Goal: Communication & Community: Share content

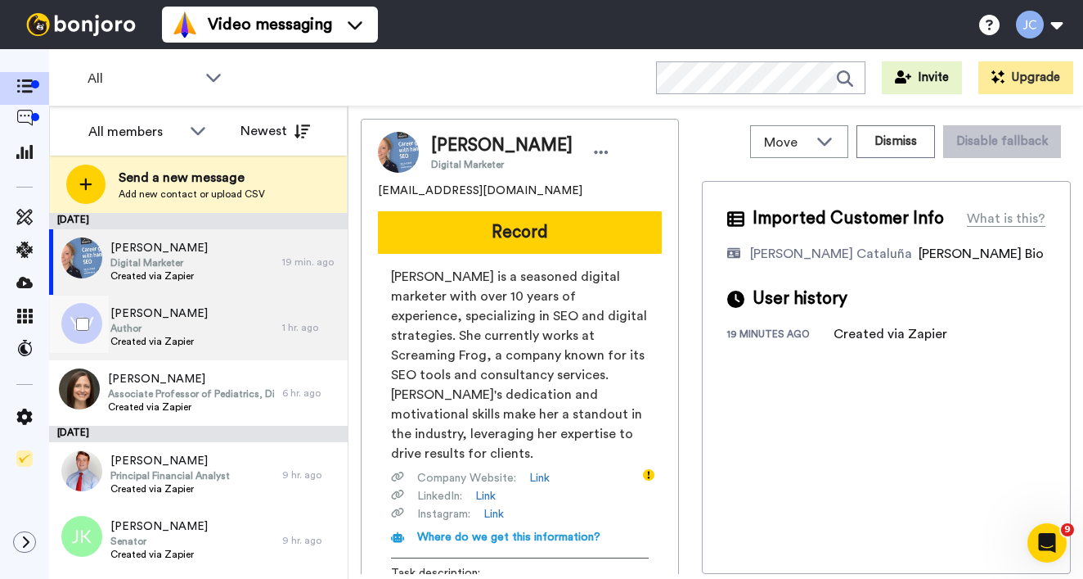
click at [199, 327] on div "[PERSON_NAME] Author Created via Zapier" at bounding box center [165, 327] width 233 height 65
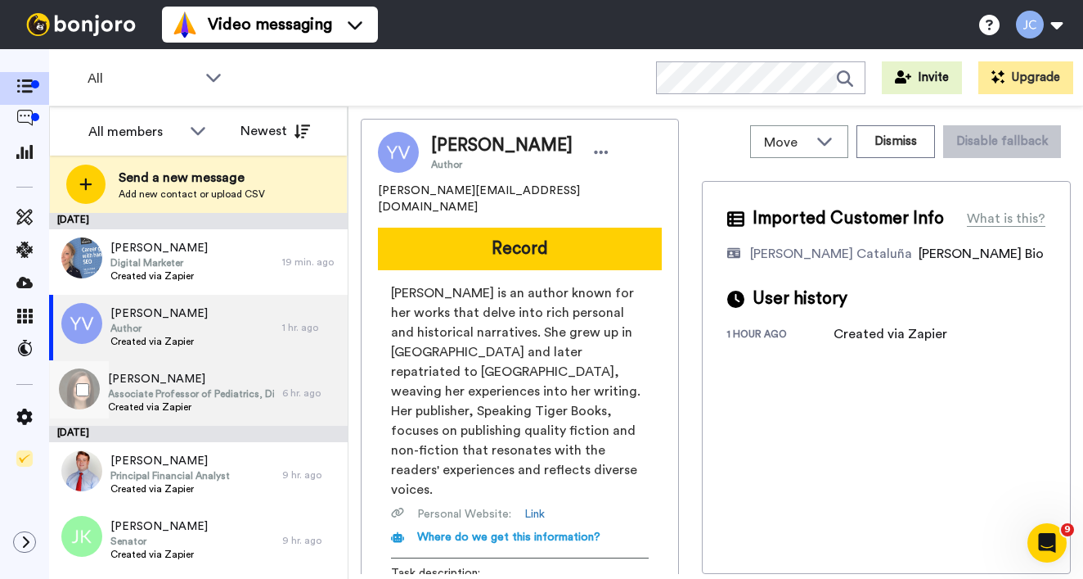
click at [185, 384] on span "[PERSON_NAME]" at bounding box center [191, 379] width 166 height 16
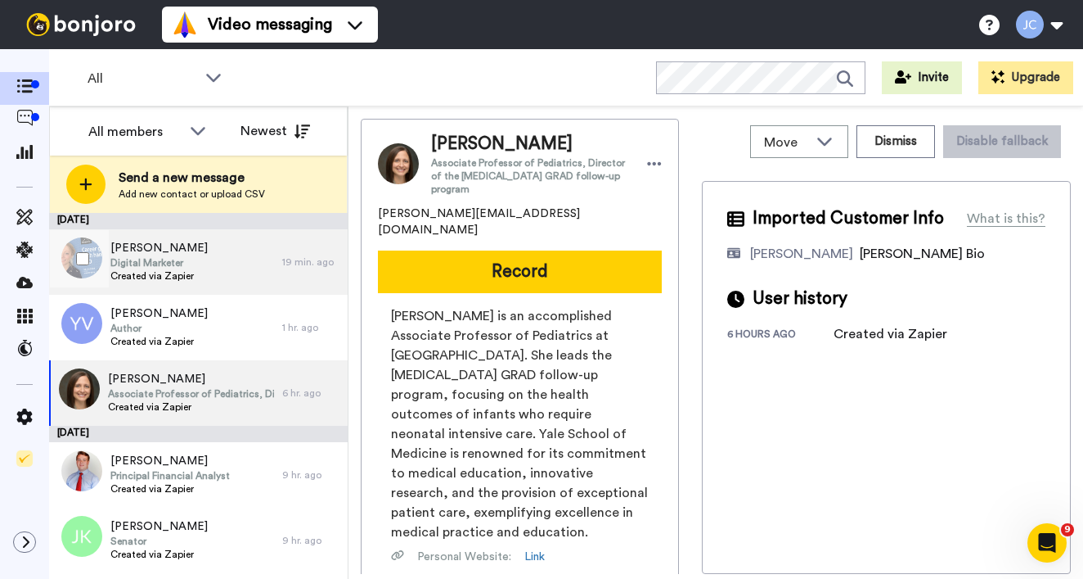
click at [210, 273] on div "[PERSON_NAME] Digital Marketer Created via Zapier" at bounding box center [165, 261] width 233 height 65
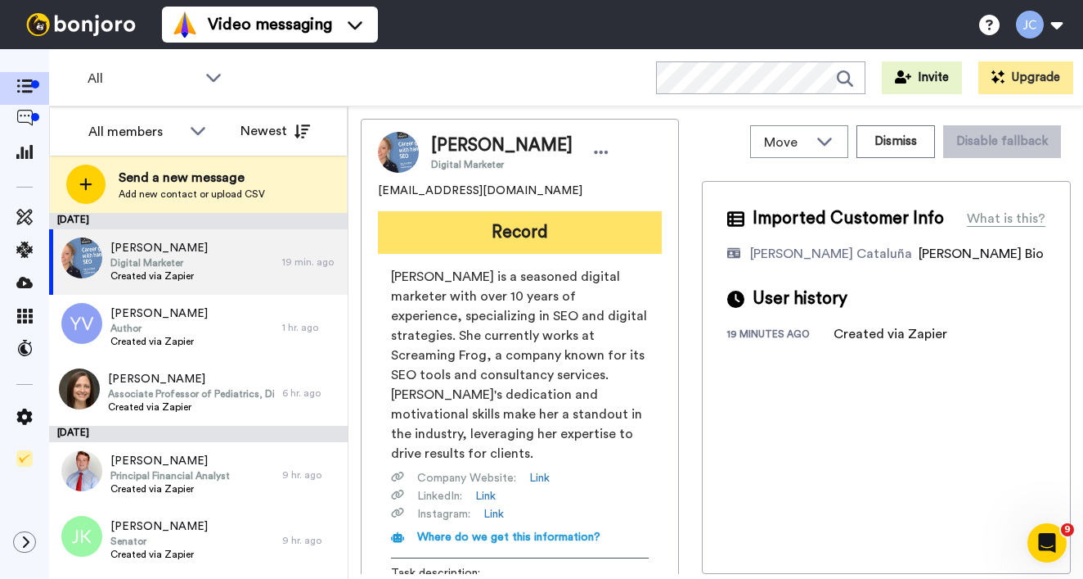
click at [477, 238] on button "Record" at bounding box center [520, 232] width 284 height 43
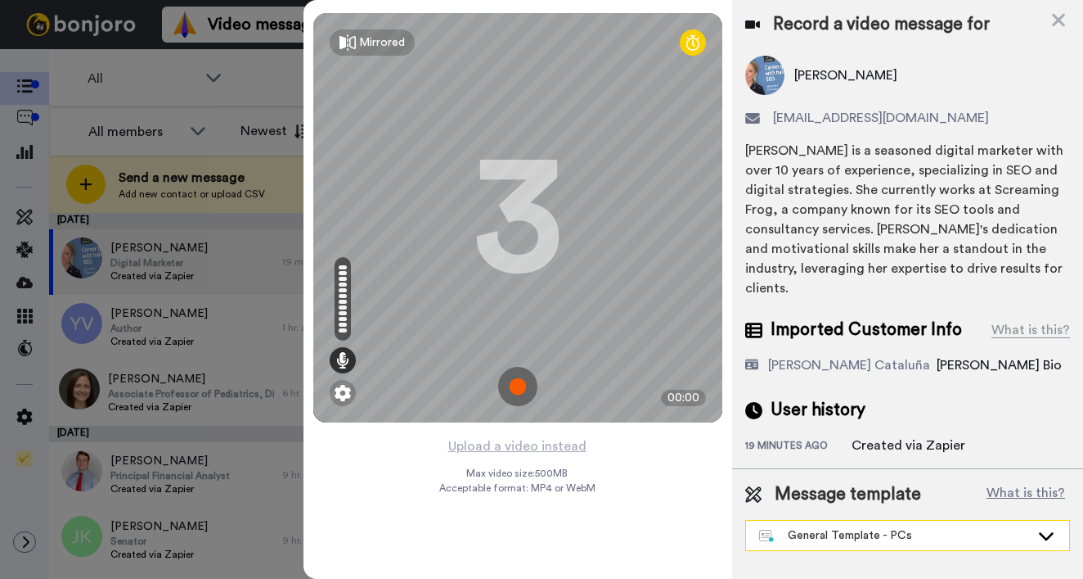
click at [867, 527] on div "General Template - PCs" at bounding box center [894, 535] width 271 height 16
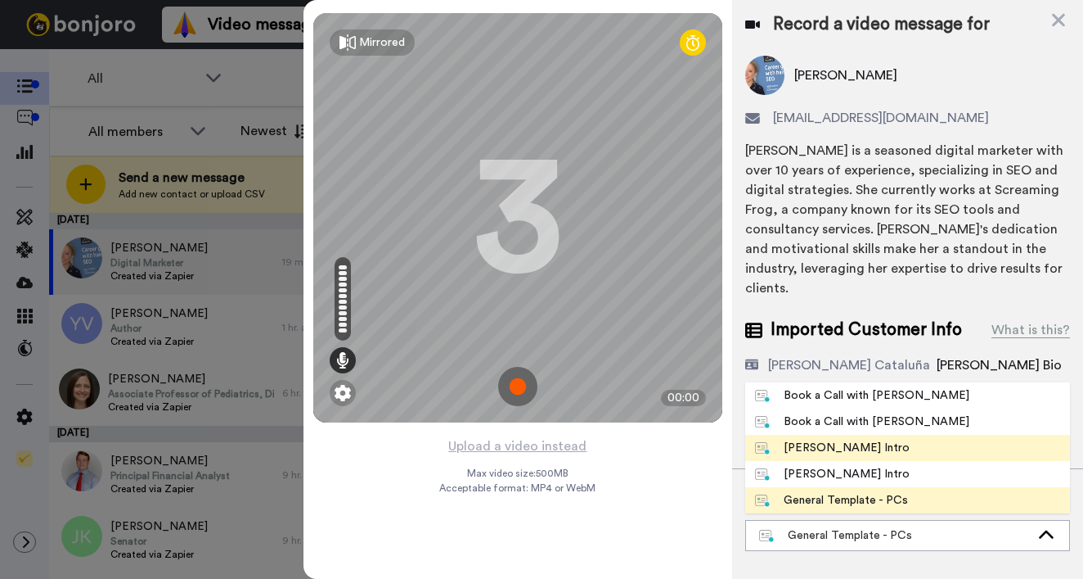
click at [840, 439] on div "[PERSON_NAME] Intro" at bounding box center [832, 447] width 155 height 16
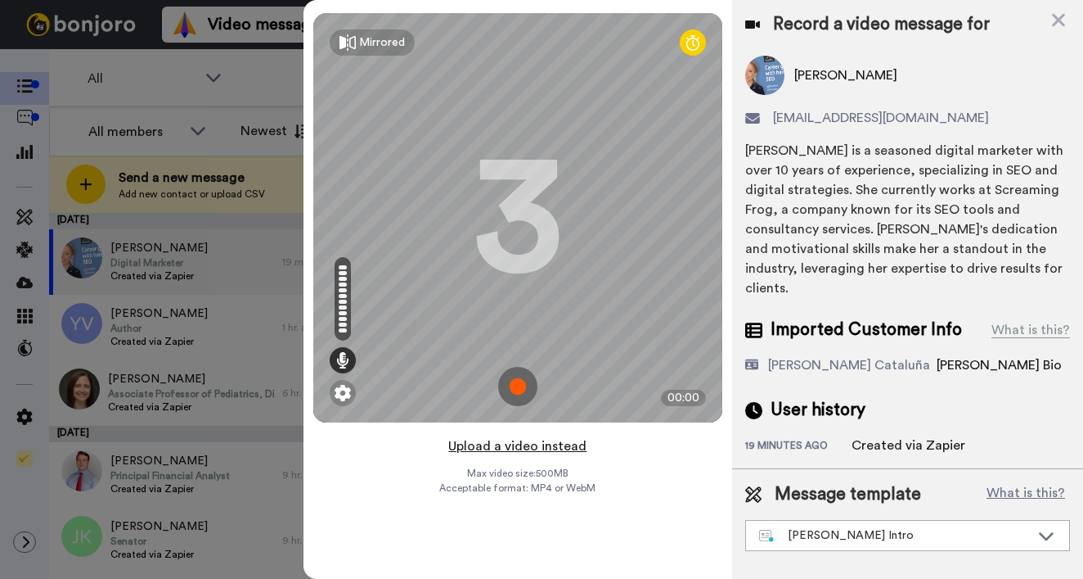
click at [504, 444] on button "Upload a video instead" at bounding box center [518, 445] width 148 height 21
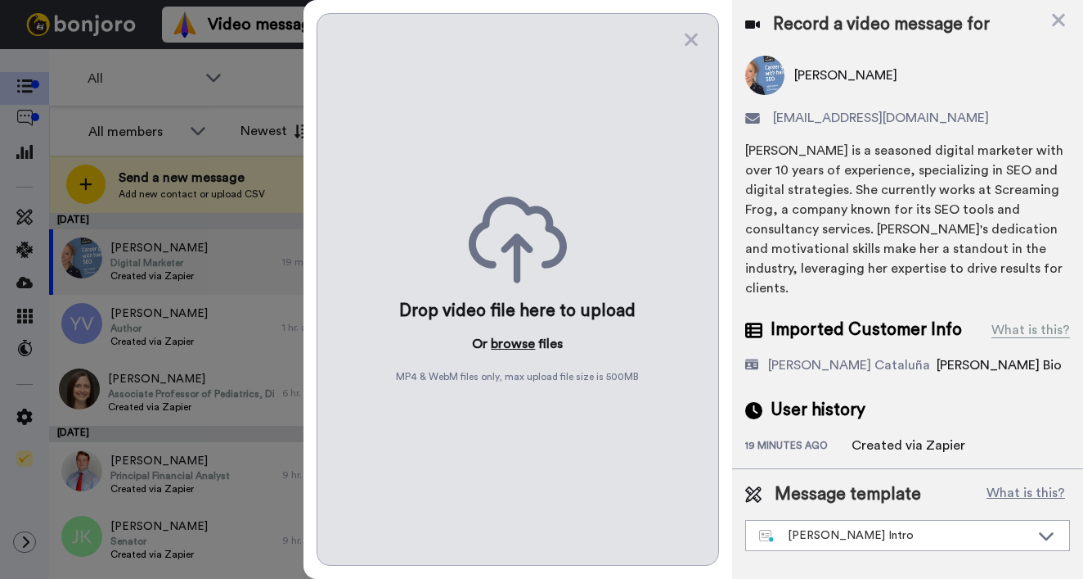
click at [519, 344] on button "browse" at bounding box center [513, 344] width 44 height 20
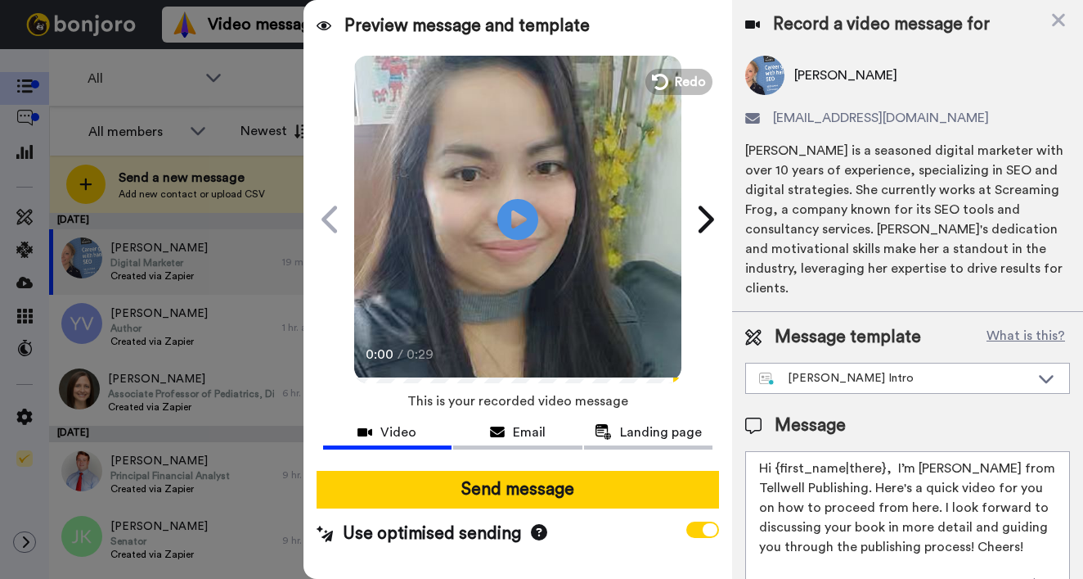
drag, startPoint x: 777, startPoint y: 471, endPoint x: 881, endPoint y: 462, distance: 105.1
click at [881, 462] on textarea "Hi {first_name|there}, I’m [PERSON_NAME] from Tellwell Publishing. Here's a qui…" at bounding box center [908, 524] width 325 height 147
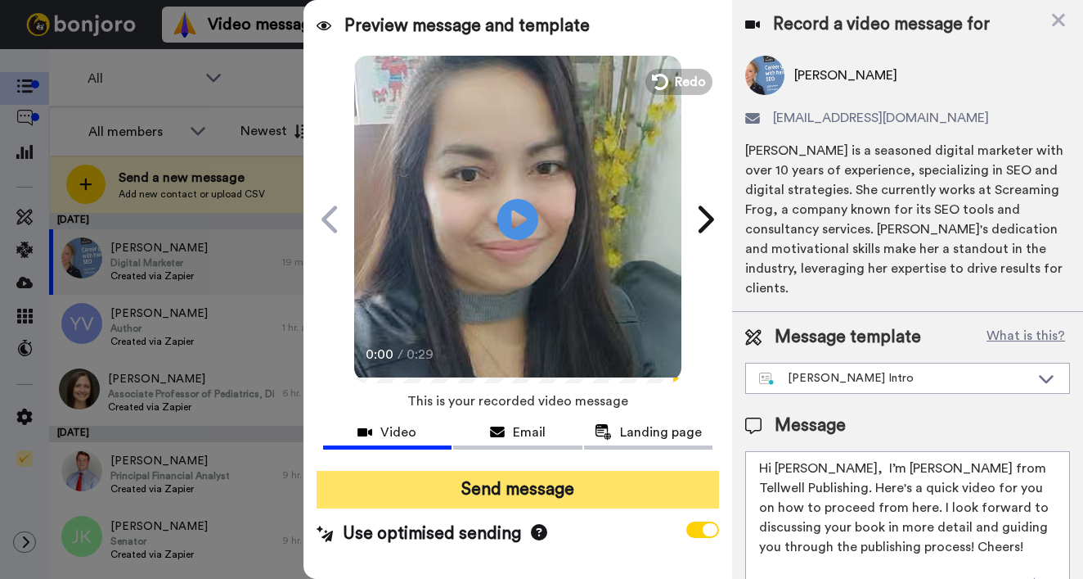
type textarea "Hi [PERSON_NAME], I’m [PERSON_NAME] from Tellwell Publishing. Here's a quick vi…"
click at [619, 497] on button "Send message" at bounding box center [518, 490] width 403 height 38
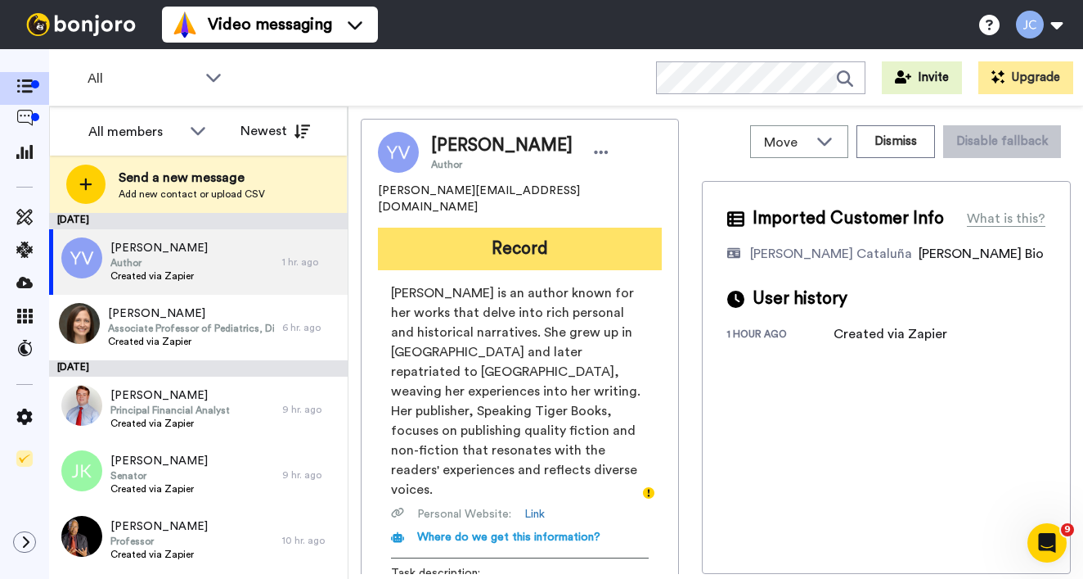
click at [579, 232] on button "Record" at bounding box center [520, 248] width 284 height 43
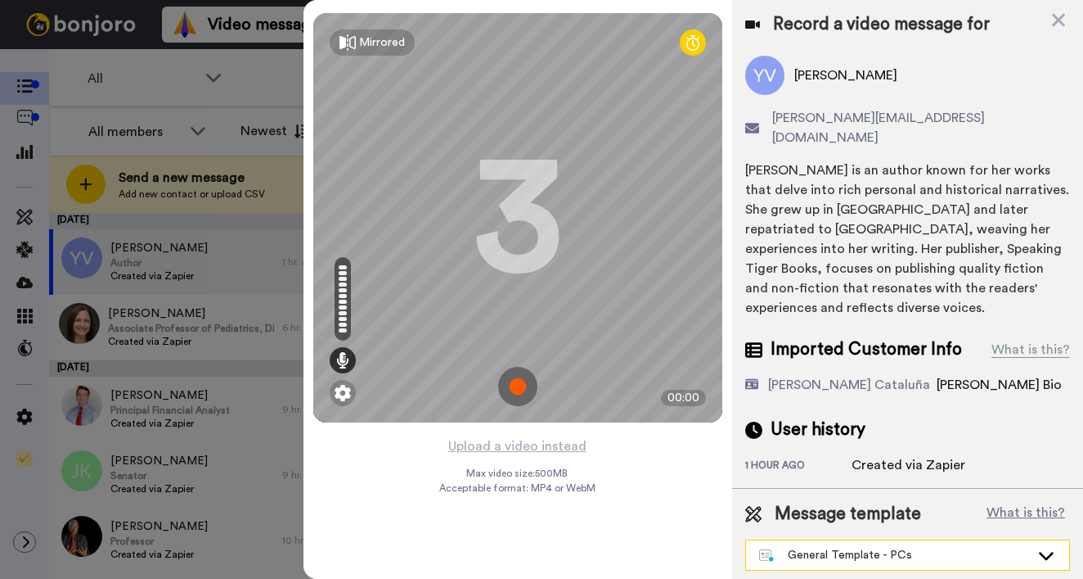
click at [884, 547] on div "General Template - PCs" at bounding box center [894, 555] width 271 height 16
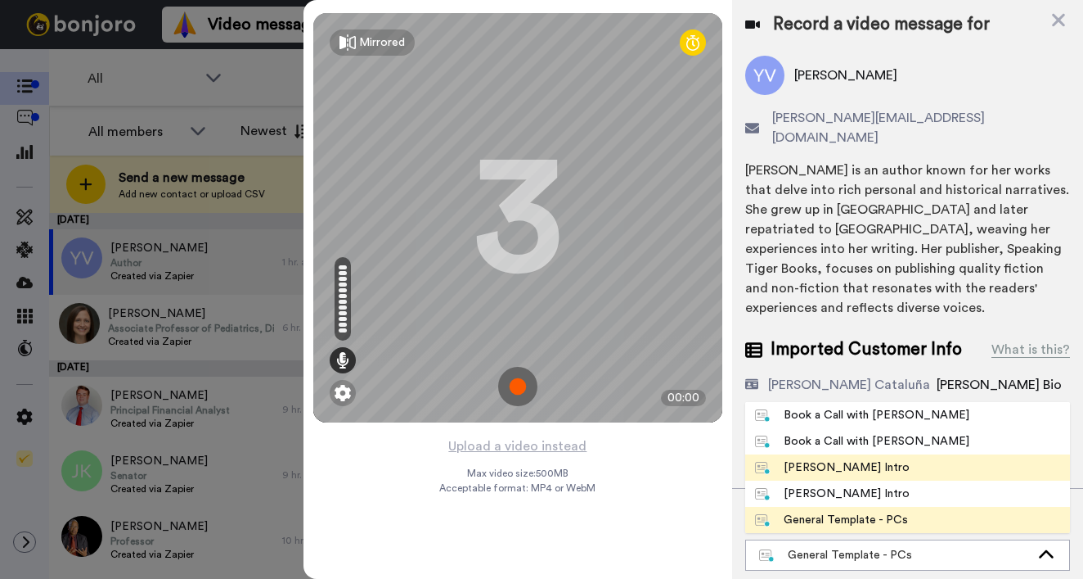
click at [851, 459] on div "[PERSON_NAME] Intro" at bounding box center [832, 467] width 155 height 16
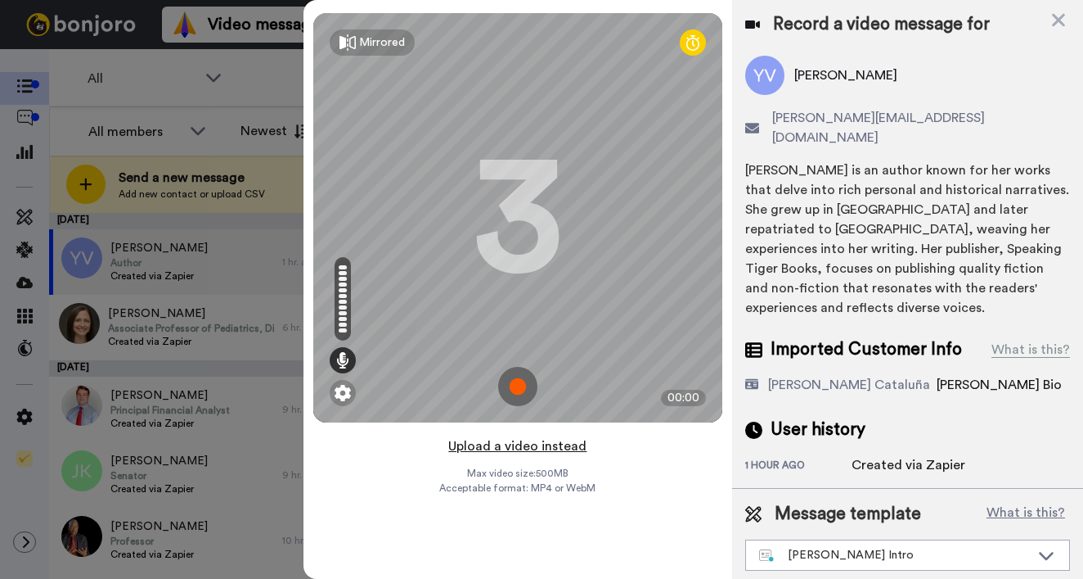
click at [537, 445] on button "Upload a video instead" at bounding box center [518, 445] width 148 height 21
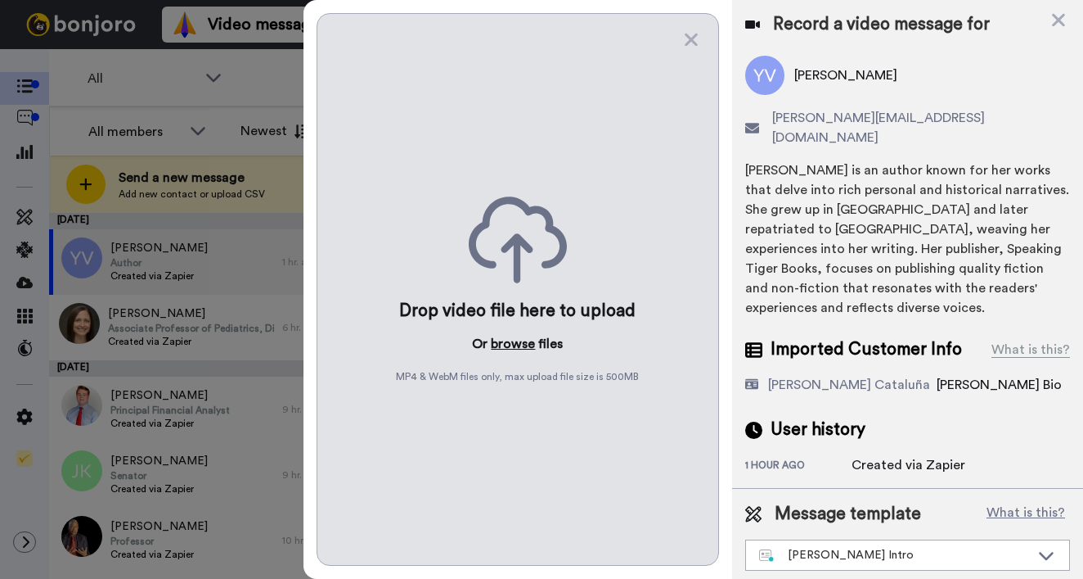
click at [509, 343] on button "browse" at bounding box center [513, 344] width 44 height 20
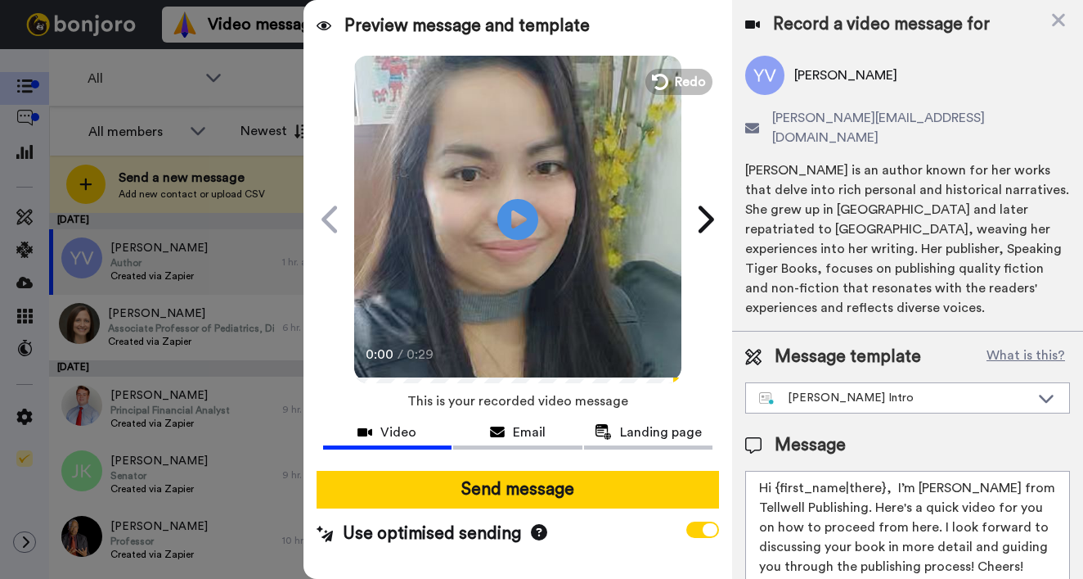
drag, startPoint x: 777, startPoint y: 465, endPoint x: 883, endPoint y: 470, distance: 106.5
click at [883, 471] on textarea "Hi {first_name|there}, I’m [PERSON_NAME] from Tellwell Publishing. Here's a qui…" at bounding box center [908, 544] width 325 height 147
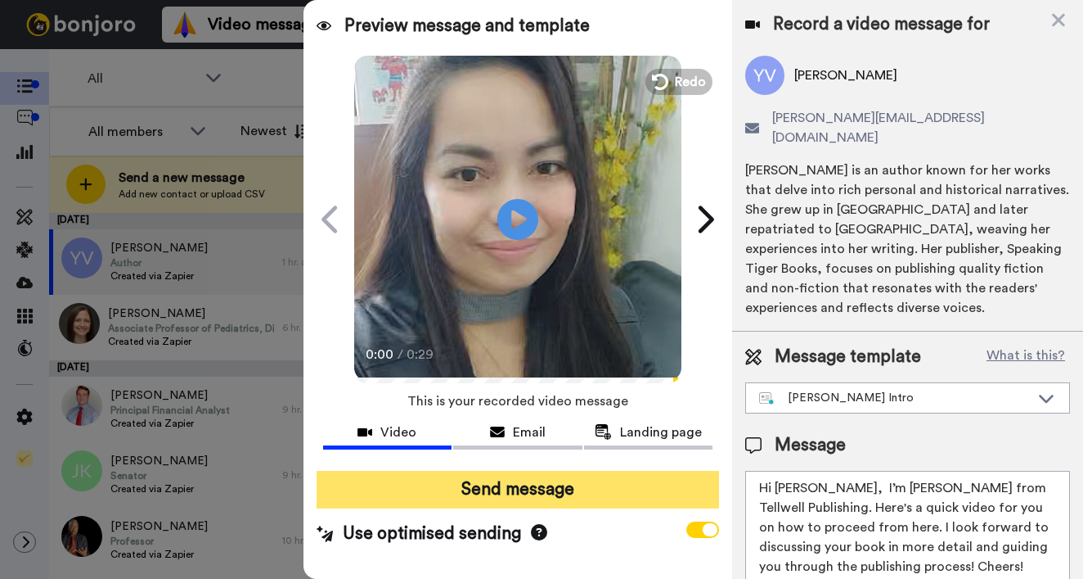
type textarea "Hi Yvonne, I’m Joe from Tellwell Publishing. Here's a quick video for you on ho…"
click at [688, 491] on button "Send message" at bounding box center [518, 490] width 403 height 38
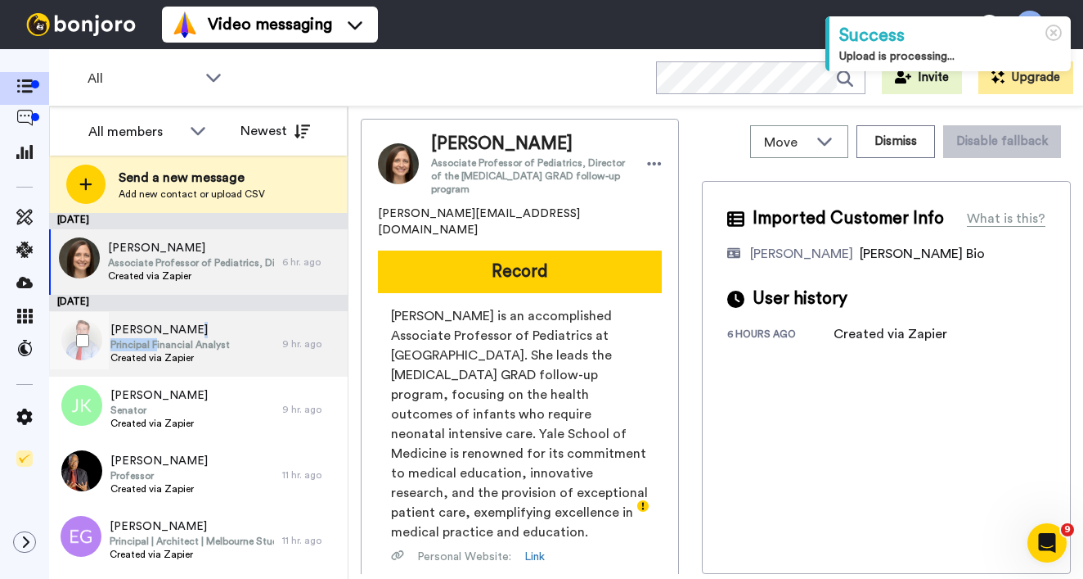
click at [161, 337] on div "Joel Rentner Principal Financial Analyst Created via Zapier" at bounding box center [169, 344] width 119 height 44
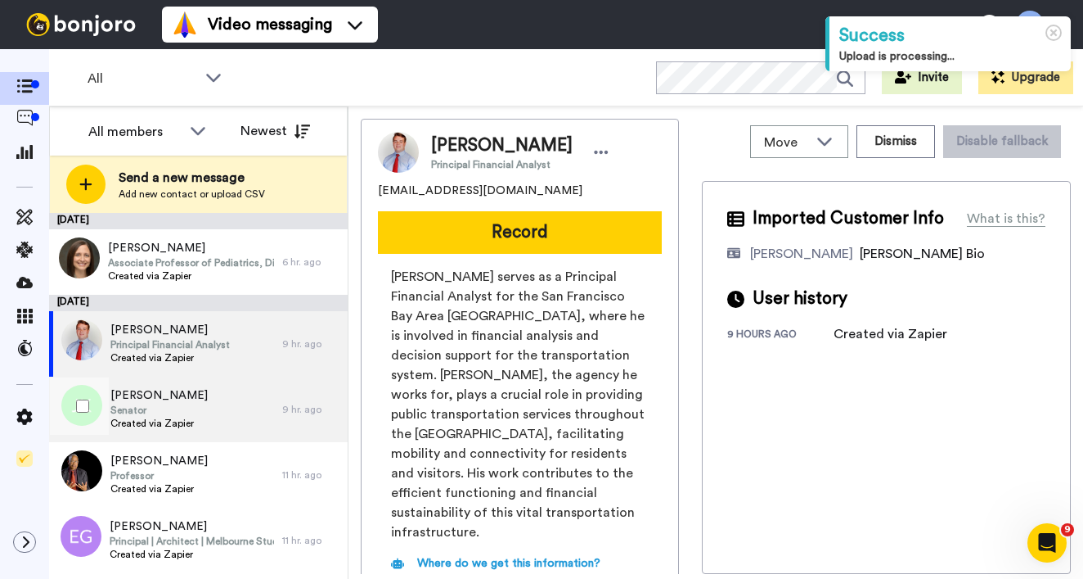
click at [164, 399] on span "[PERSON_NAME]" at bounding box center [158, 395] width 97 height 16
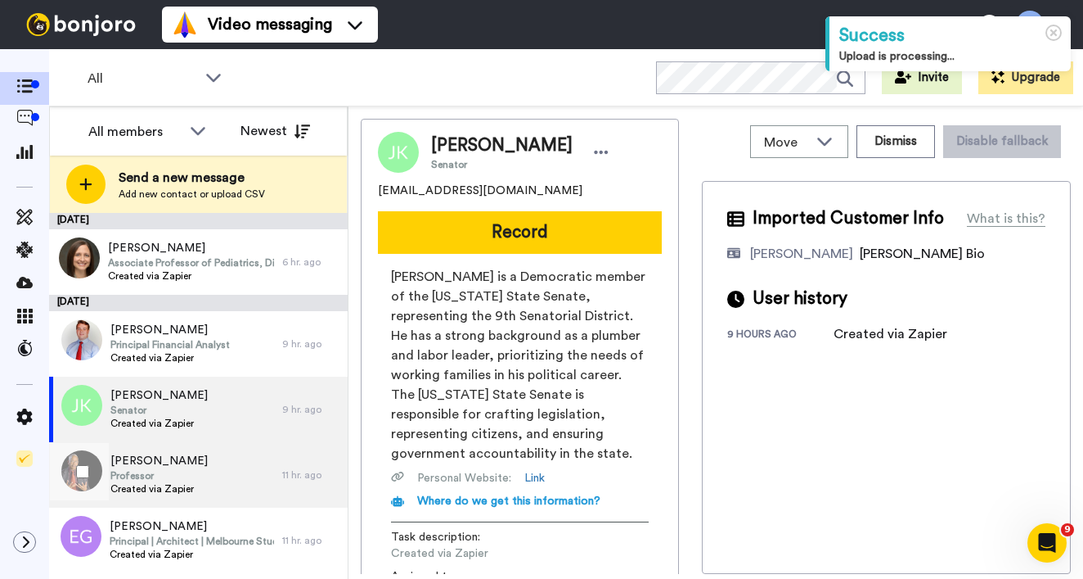
click at [170, 466] on span "[PERSON_NAME]" at bounding box center [158, 461] width 97 height 16
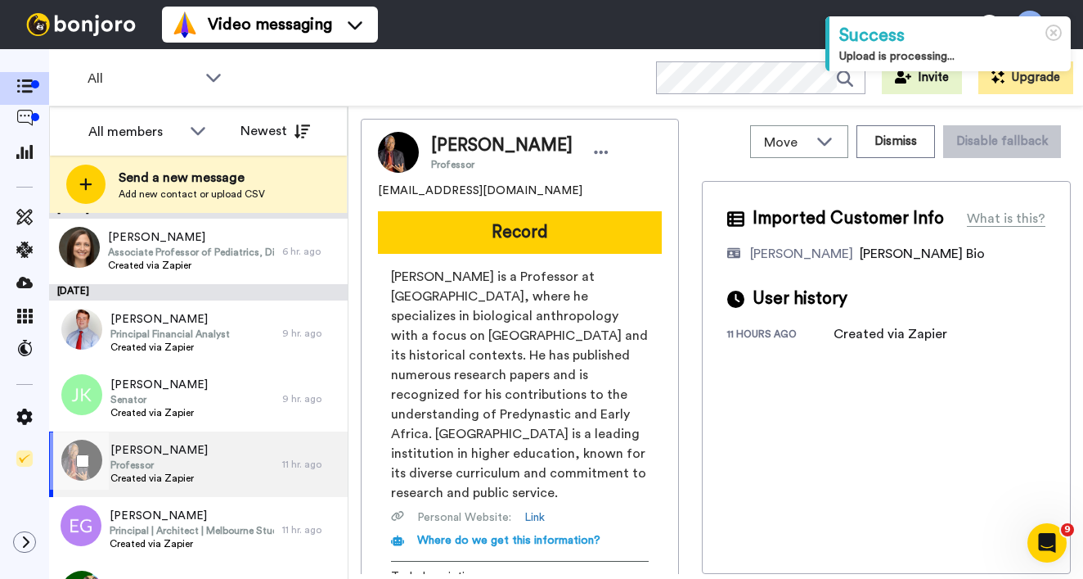
scroll to position [72, 0]
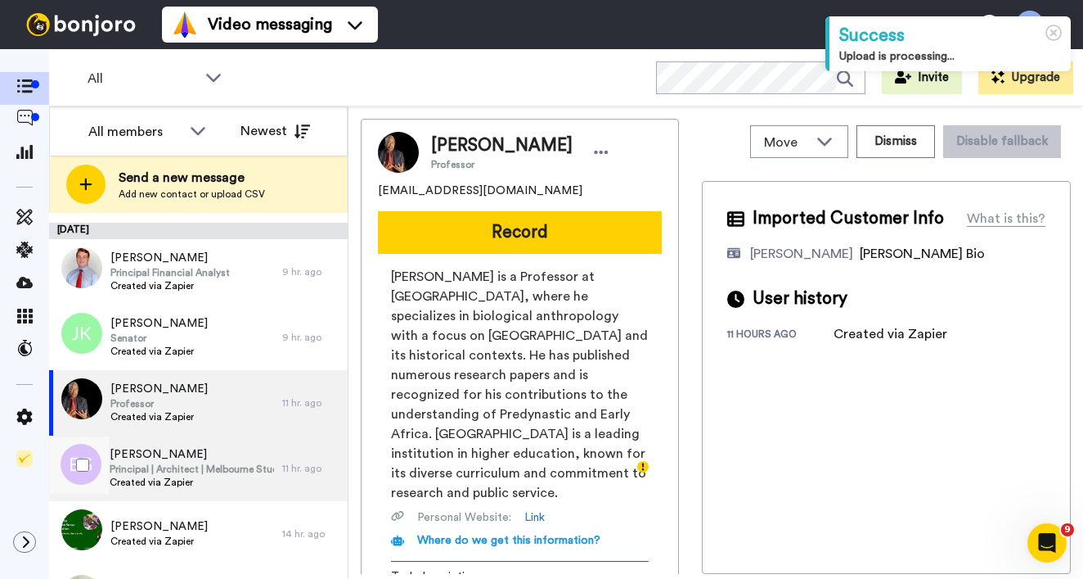
click at [170, 466] on span "Principal | Architect | Melbourne Studio Lead" at bounding box center [192, 468] width 164 height 13
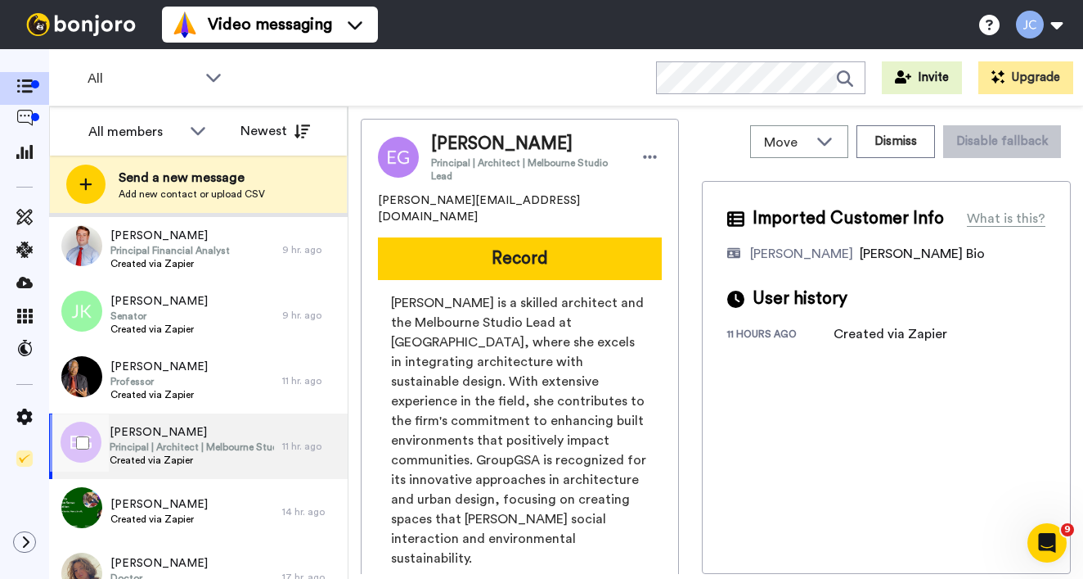
scroll to position [214, 0]
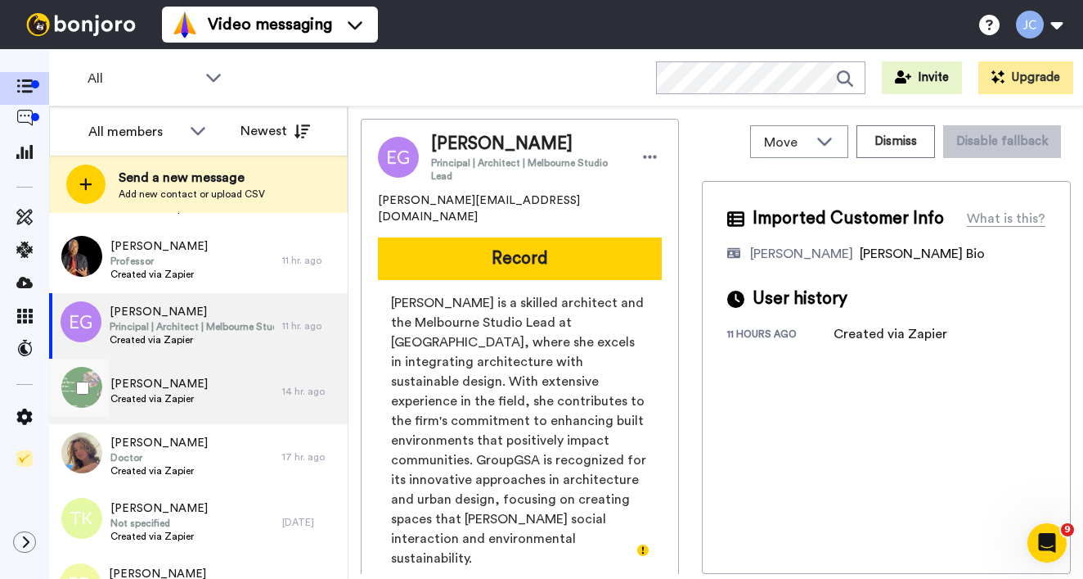
click at [190, 396] on span "Created via Zapier" at bounding box center [158, 398] width 97 height 13
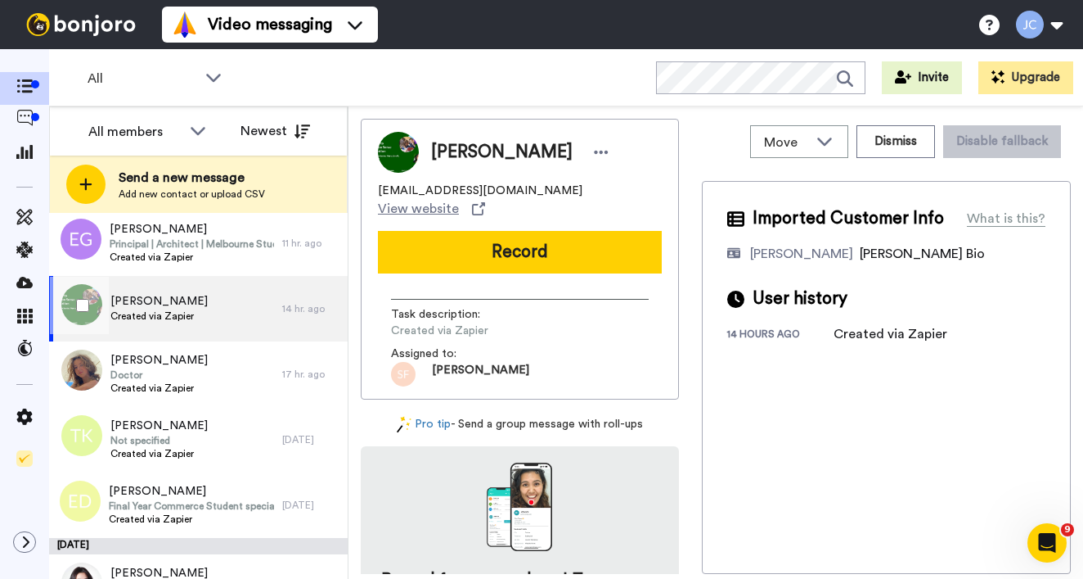
scroll to position [300, 0]
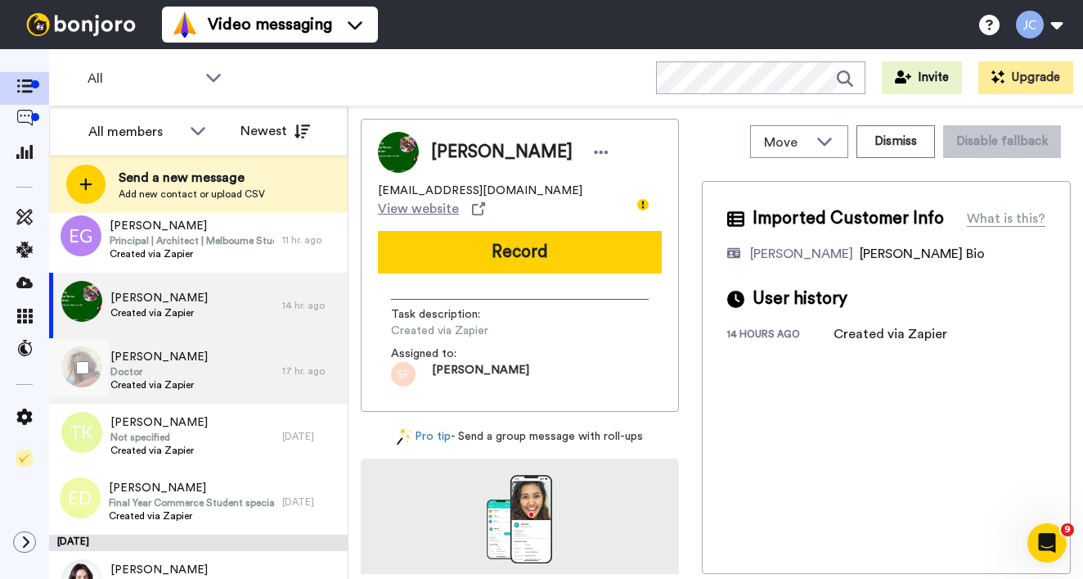
click at [192, 382] on div "Natalie Limet Doctor Created via Zapier" at bounding box center [165, 370] width 233 height 65
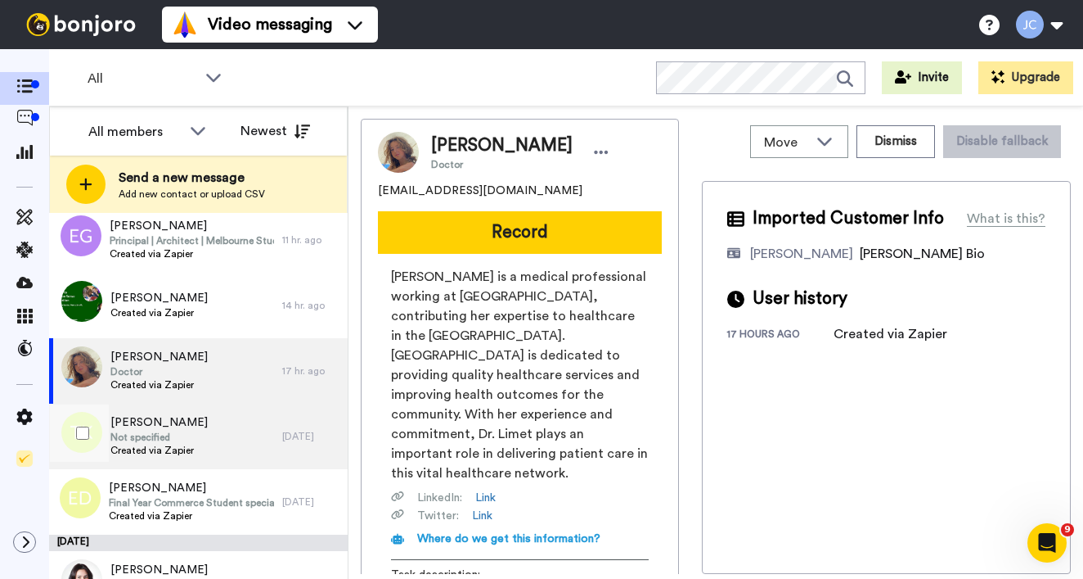
click at [176, 430] on span "Not specified" at bounding box center [158, 436] width 97 height 13
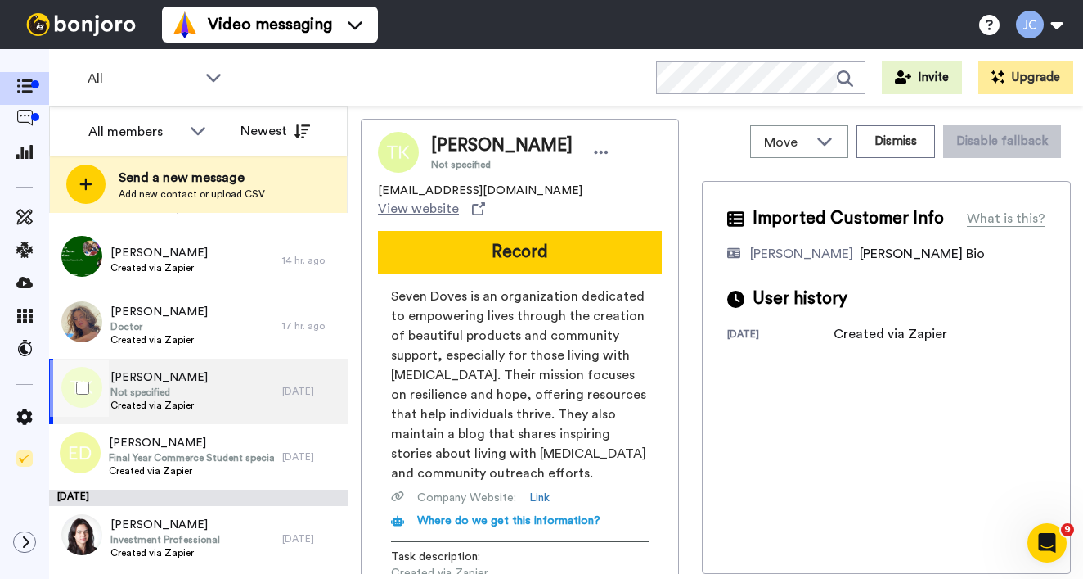
scroll to position [370, 0]
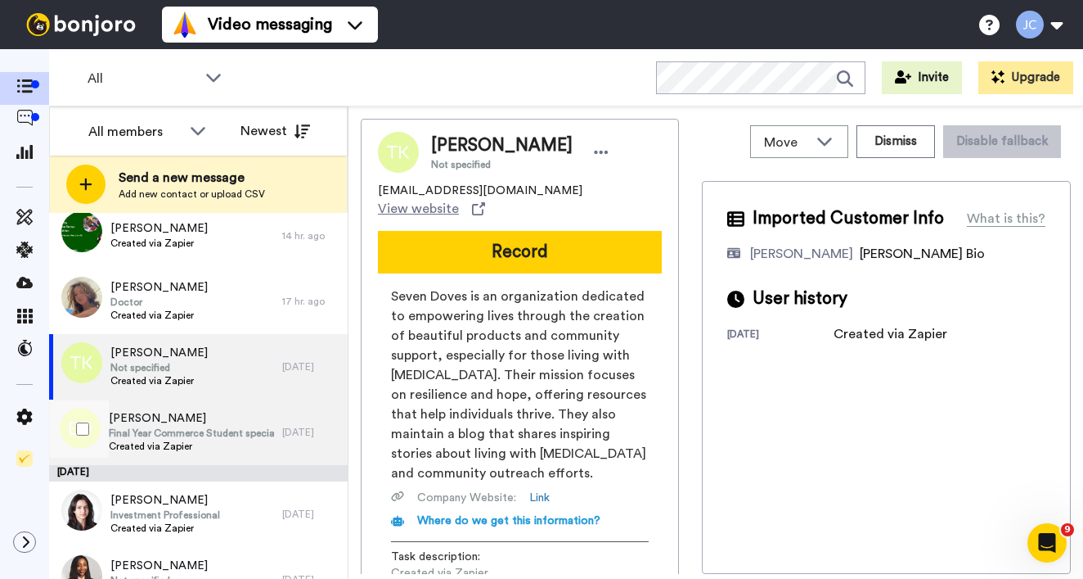
click at [177, 428] on span "Final Year Commerce Student specializing in Digital Marketing" at bounding box center [191, 432] width 165 height 13
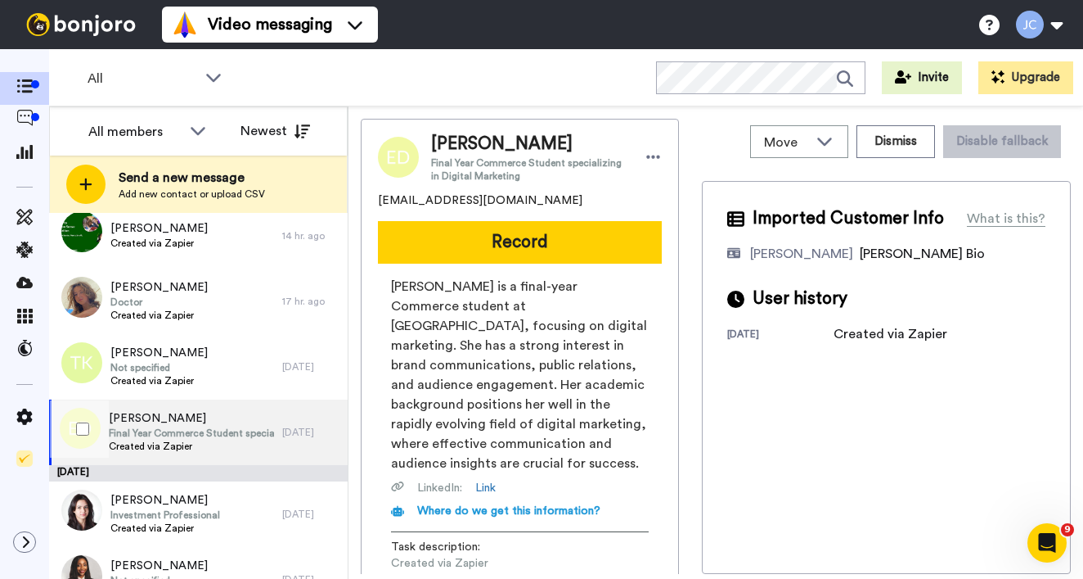
scroll to position [470, 0]
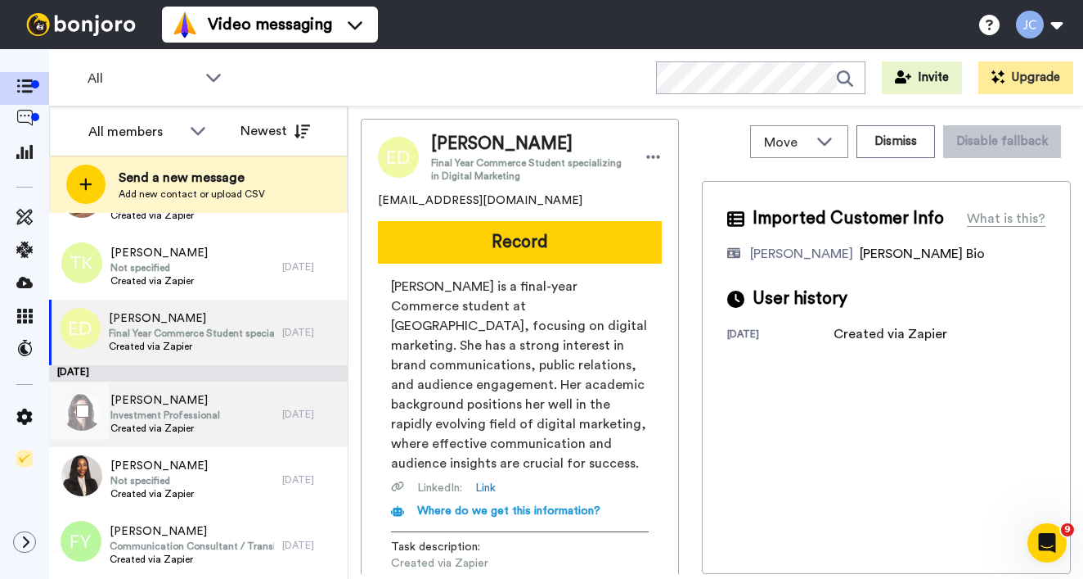
click at [182, 412] on span "Investment Professional" at bounding box center [165, 414] width 110 height 13
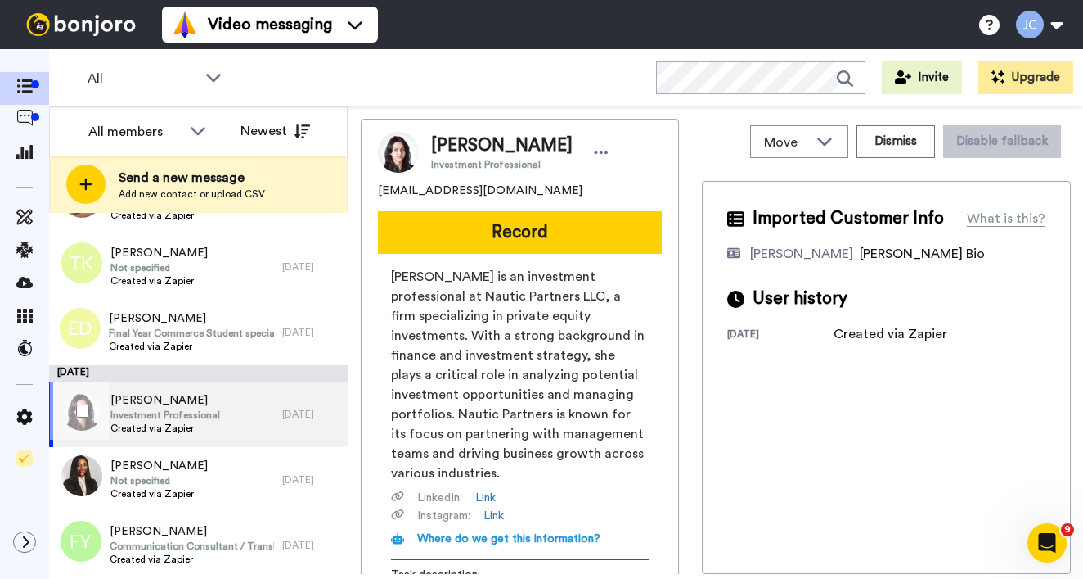
scroll to position [613, 0]
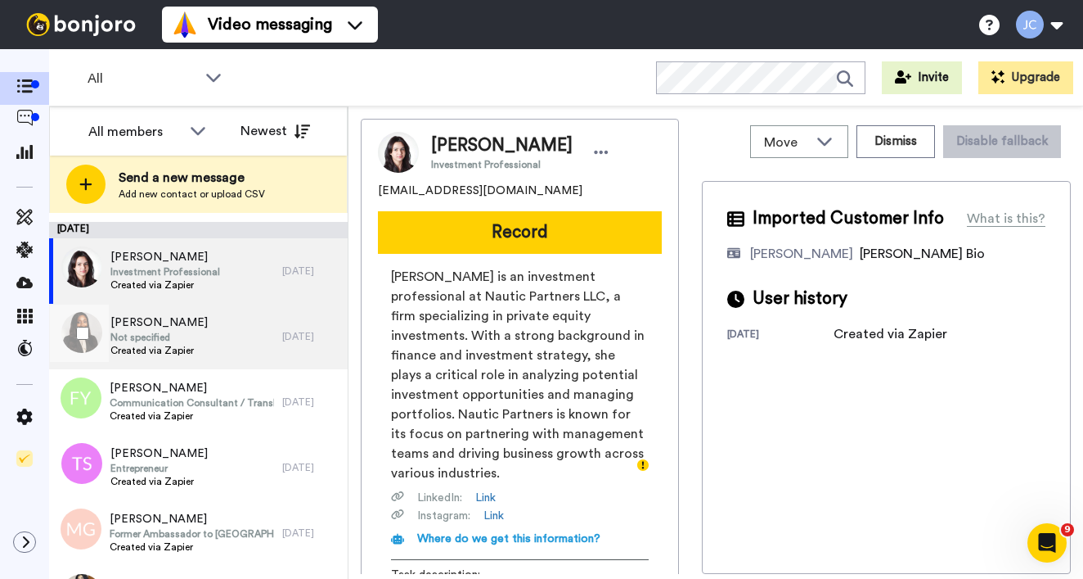
click at [206, 329] on div "Shari Mcewen Not specified Created via Zapier" at bounding box center [165, 336] width 233 height 65
